Goal: Task Accomplishment & Management: Complete application form

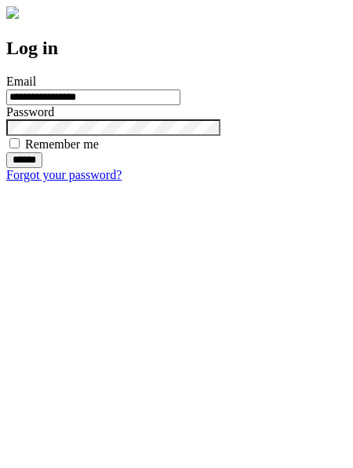
type input "**********"
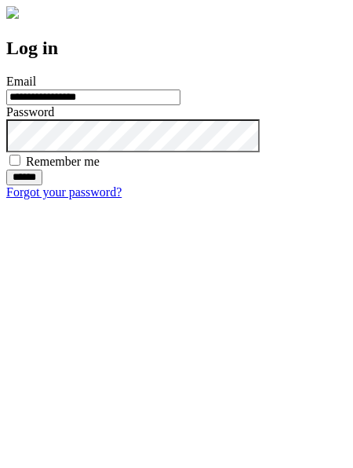
click at [42, 185] on input "******" at bounding box center [24, 178] width 36 height 16
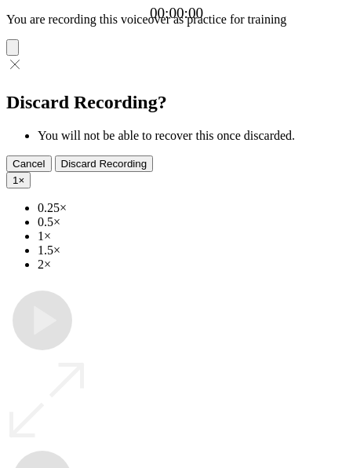
type input "**********"
